Goal: Information Seeking & Learning: Find specific fact

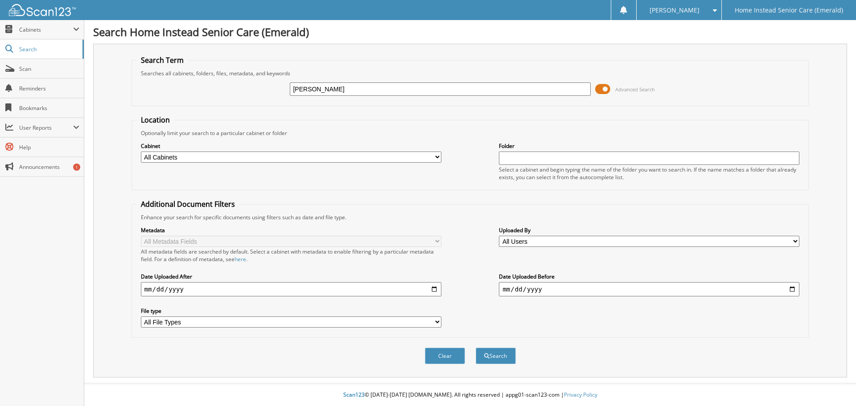
type input "[PERSON_NAME]"
click at [476, 348] on button "Search" at bounding box center [496, 356] width 40 height 16
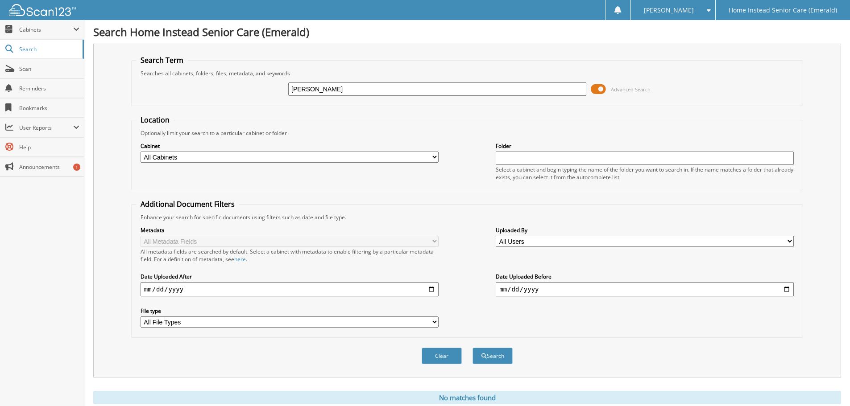
click at [48, 9] on img at bounding box center [42, 10] width 67 height 12
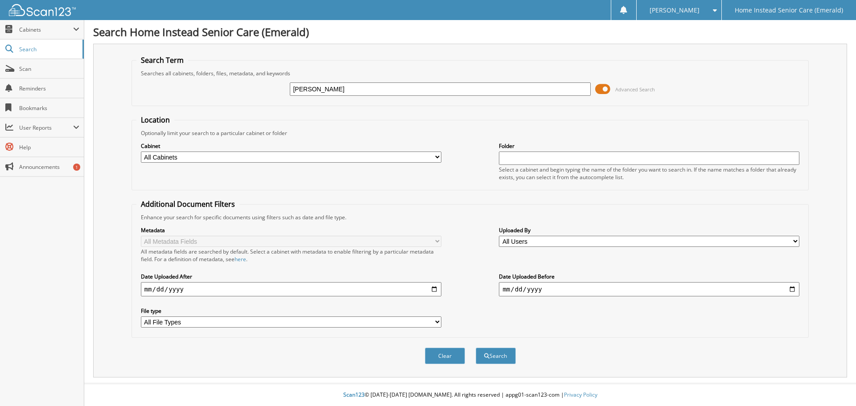
type input "[PERSON_NAME]"
click at [476, 348] on button "Search" at bounding box center [496, 356] width 40 height 16
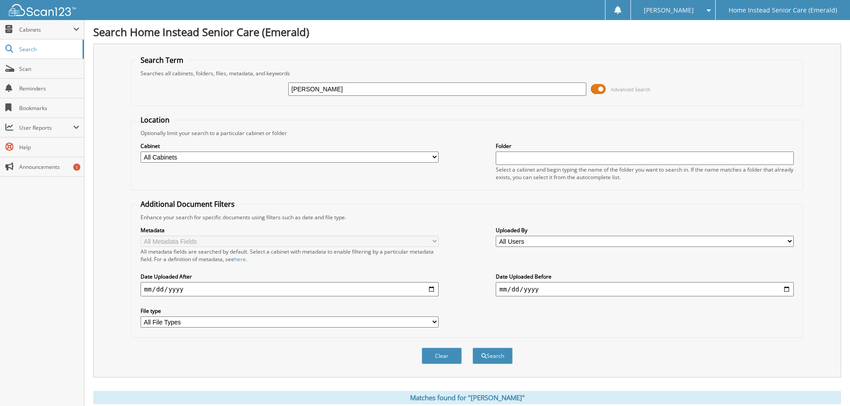
drag, startPoint x: 319, startPoint y: 91, endPoint x: 271, endPoint y: 78, distance: 49.2
click at [271, 78] on div "[PERSON_NAME] Advanced Search" at bounding box center [467, 89] width 662 height 24
type input "[PERSON_NAME]"
click at [472, 348] on button "Search" at bounding box center [492, 356] width 40 height 16
click at [39, 10] on img at bounding box center [42, 10] width 67 height 12
